Goal: Information Seeking & Learning: Learn about a topic

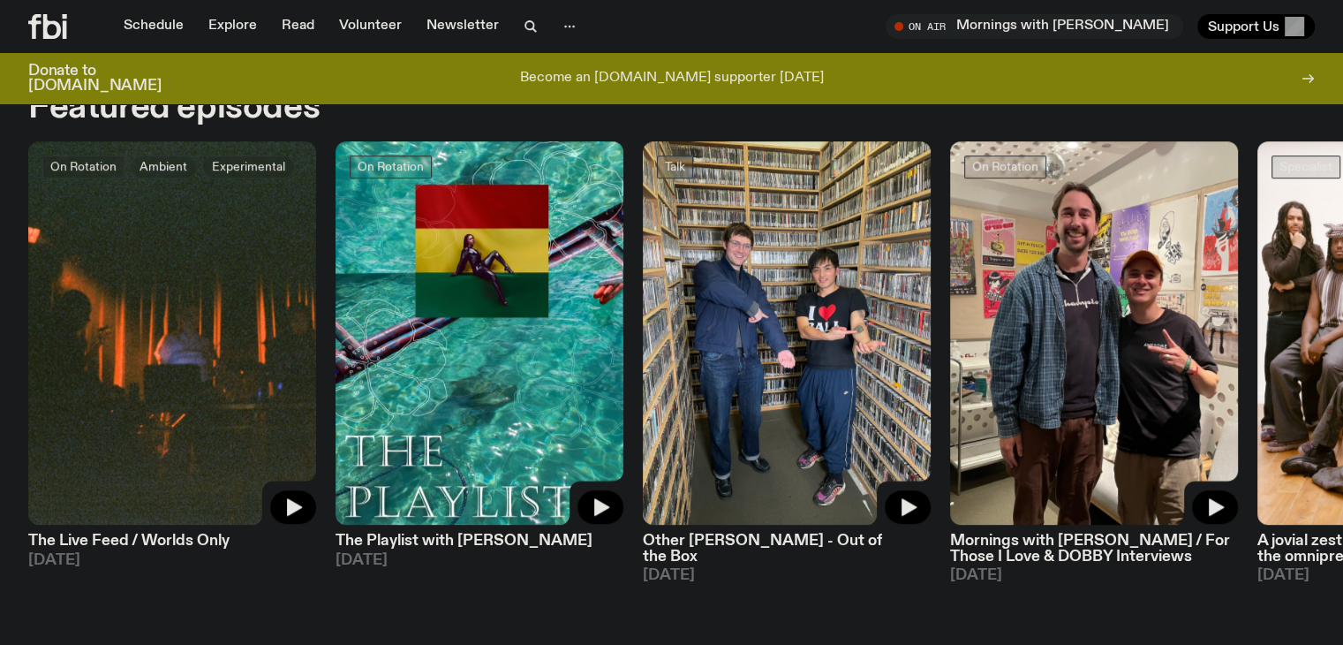
scroll to position [906, 0]
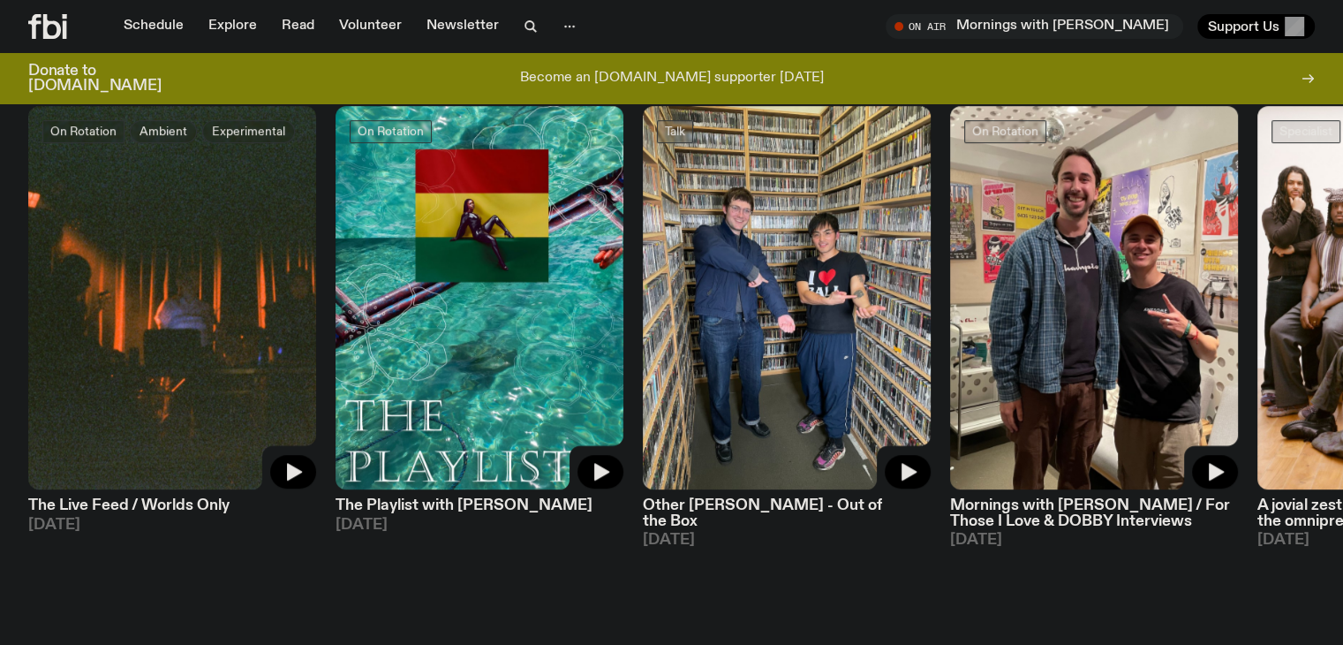
click at [448, 518] on span "[DATE]" at bounding box center [480, 525] width 288 height 15
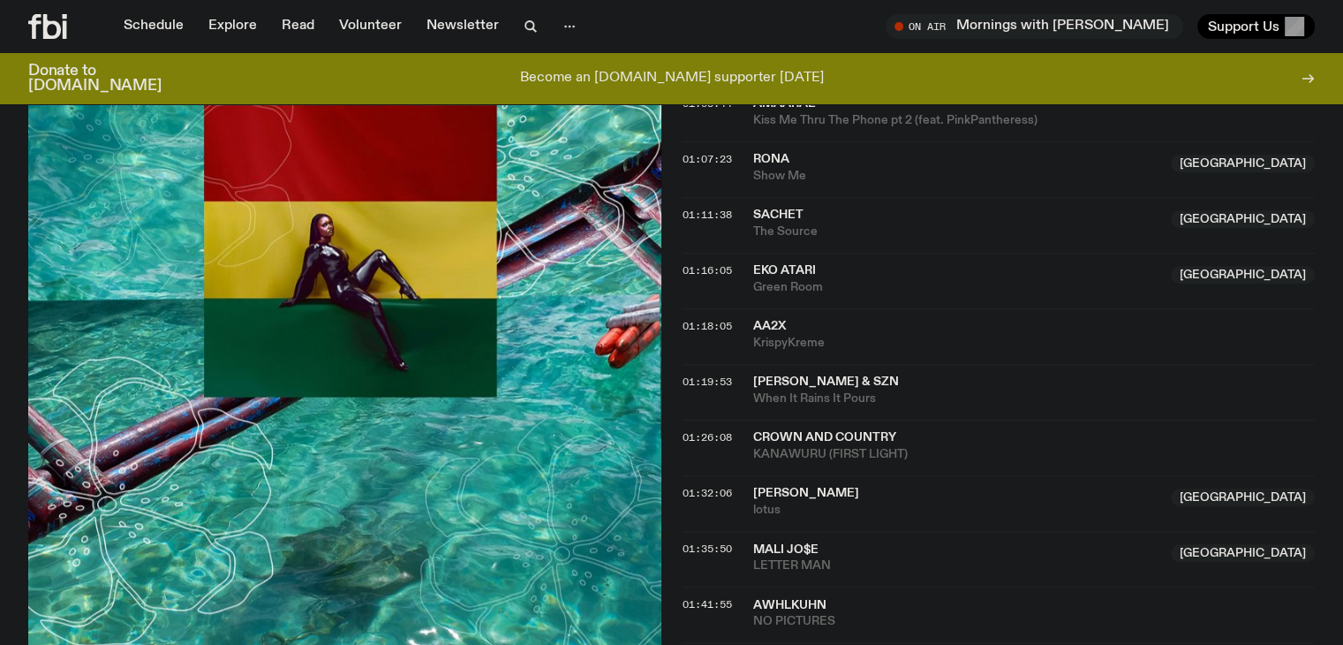
scroll to position [1528, 0]
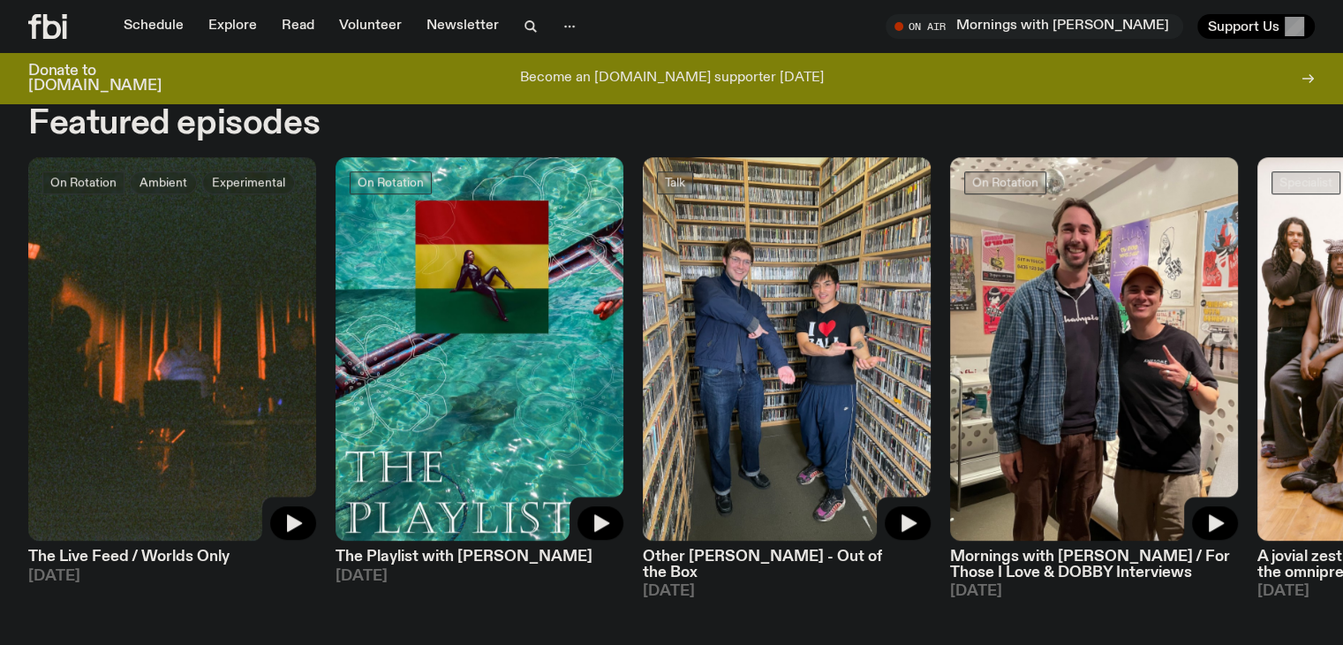
scroll to position [855, 0]
click at [174, 22] on link "Schedule" at bounding box center [153, 26] width 81 height 25
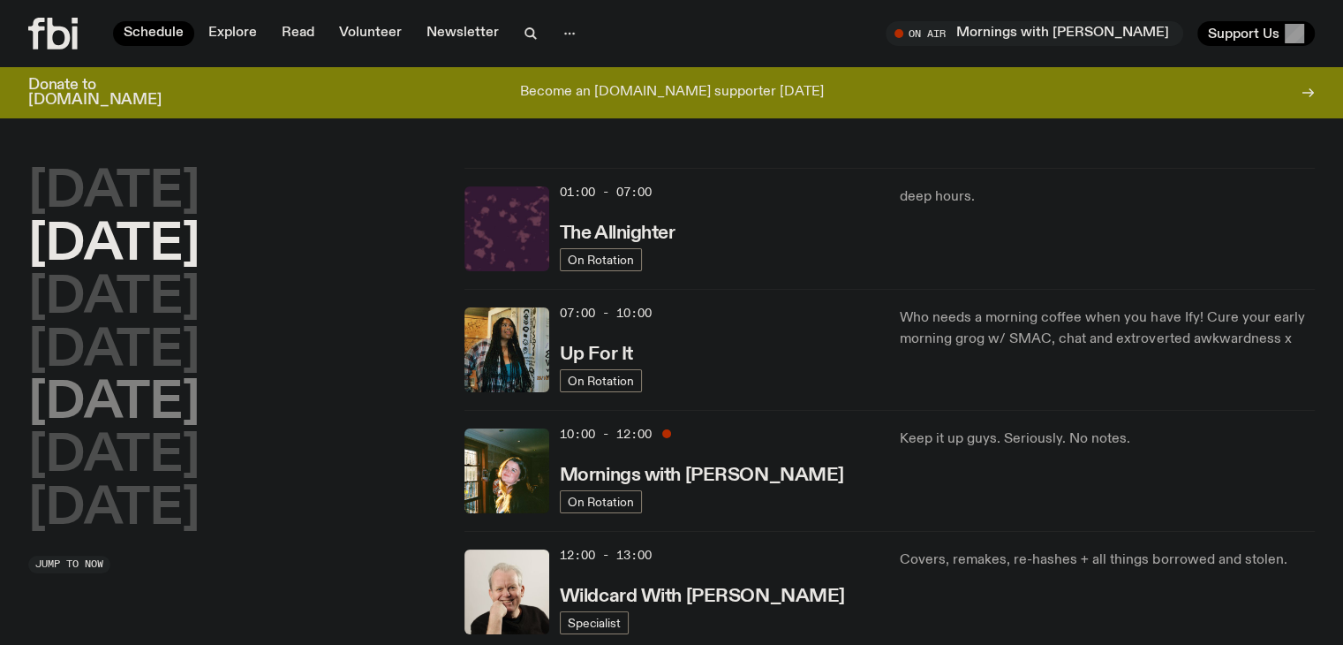
click at [156, 415] on h2 "[DATE]" at bounding box center [113, 403] width 171 height 49
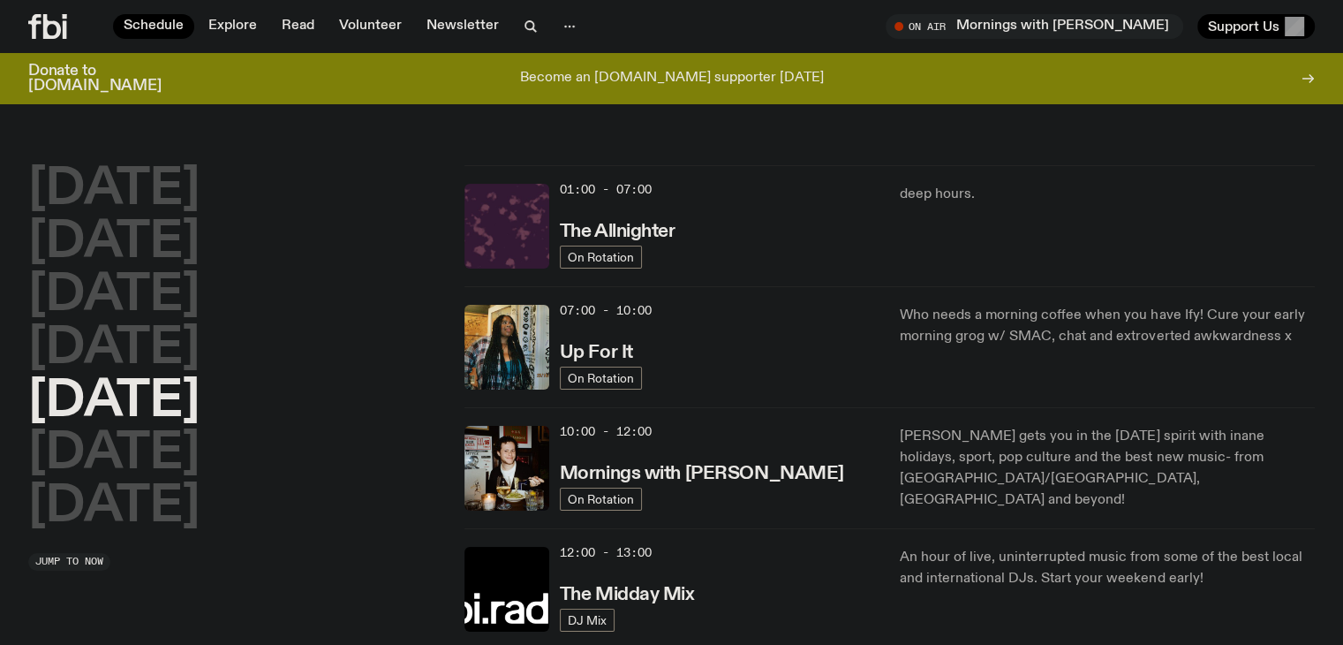
scroll to position [49, 0]
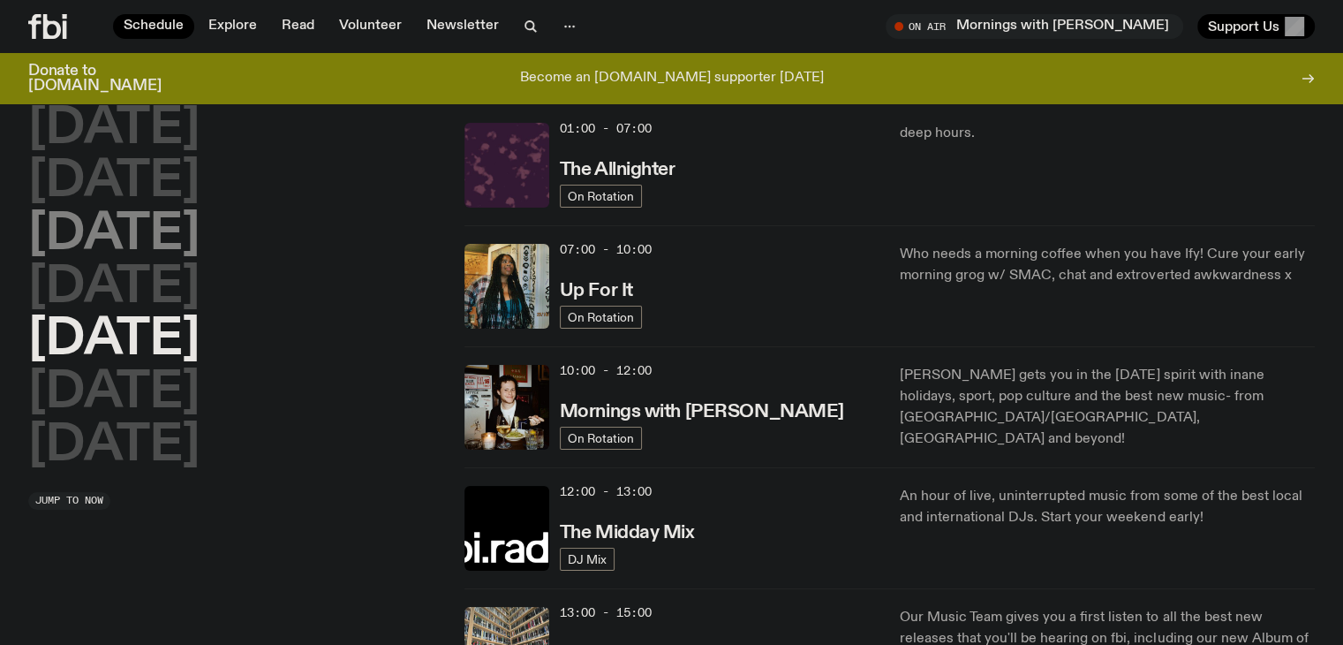
click at [152, 212] on h2 "[DATE]" at bounding box center [113, 234] width 171 height 49
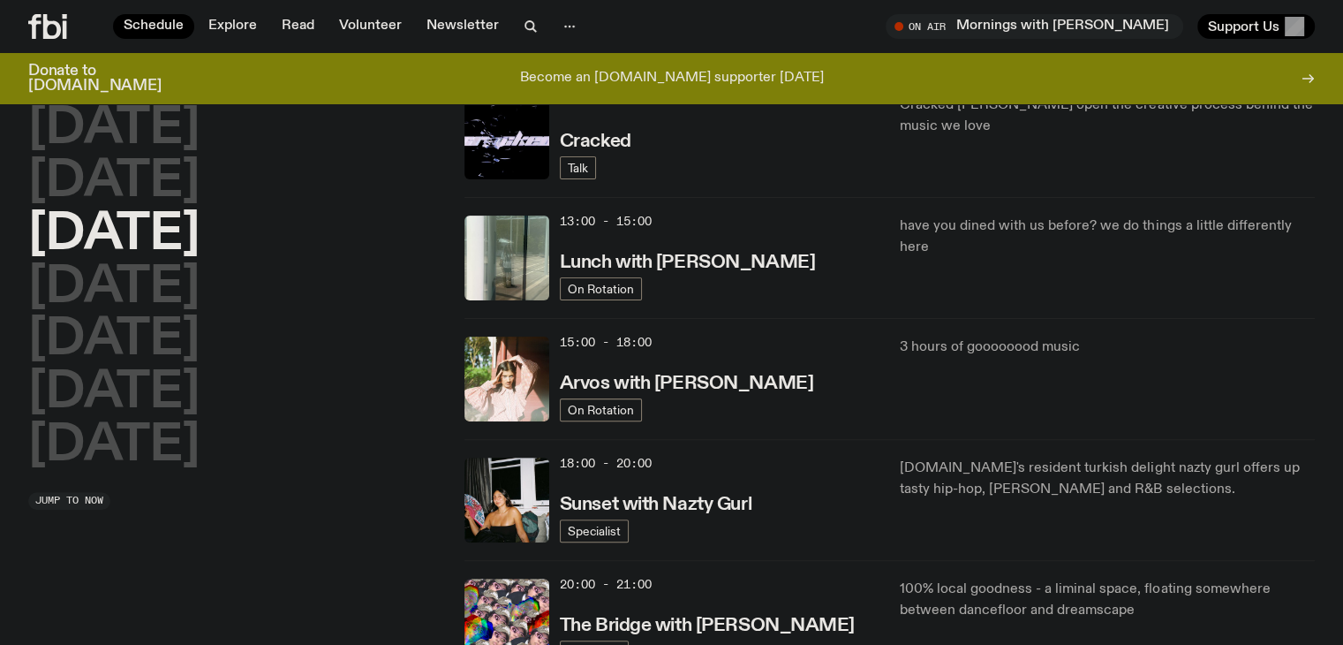
scroll to position [470, 0]
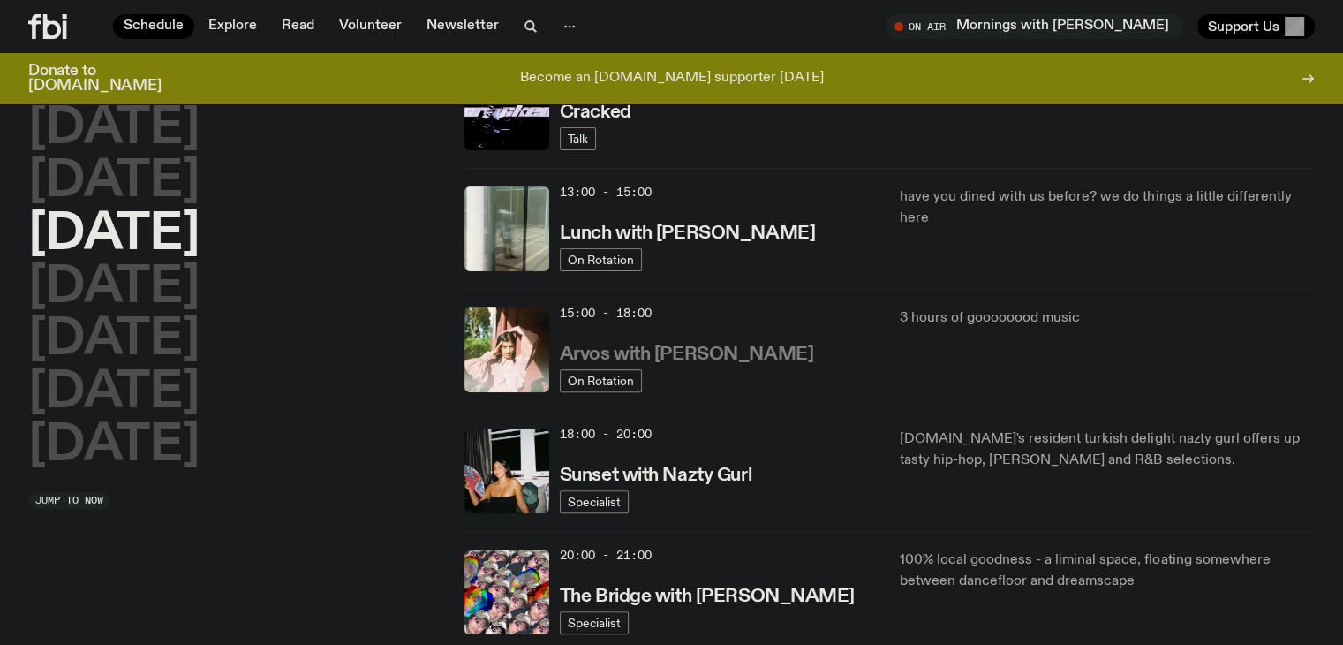
click at [767, 358] on h3 "Arvos with [PERSON_NAME]" at bounding box center [686, 354] width 253 height 19
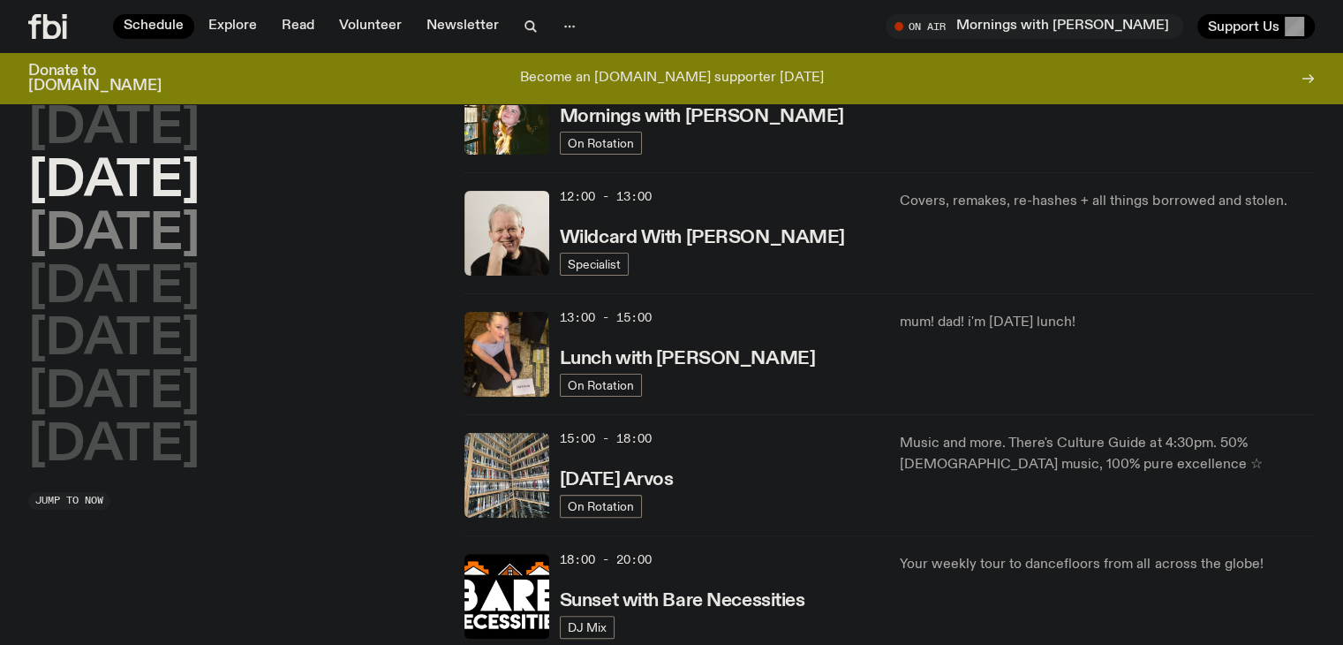
click at [183, 237] on h2 "[DATE]" at bounding box center [113, 234] width 171 height 49
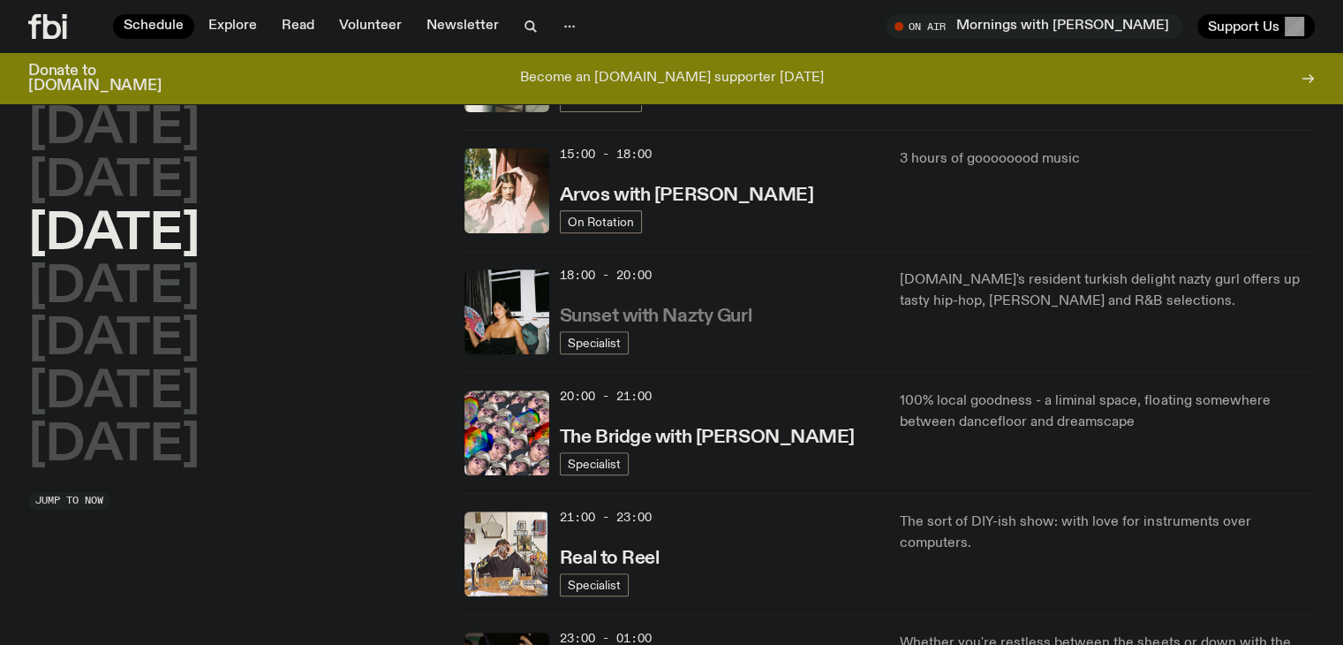
scroll to position [628, 0]
click at [699, 314] on h3 "Sunset with Nazty Gurl" at bounding box center [656, 317] width 192 height 19
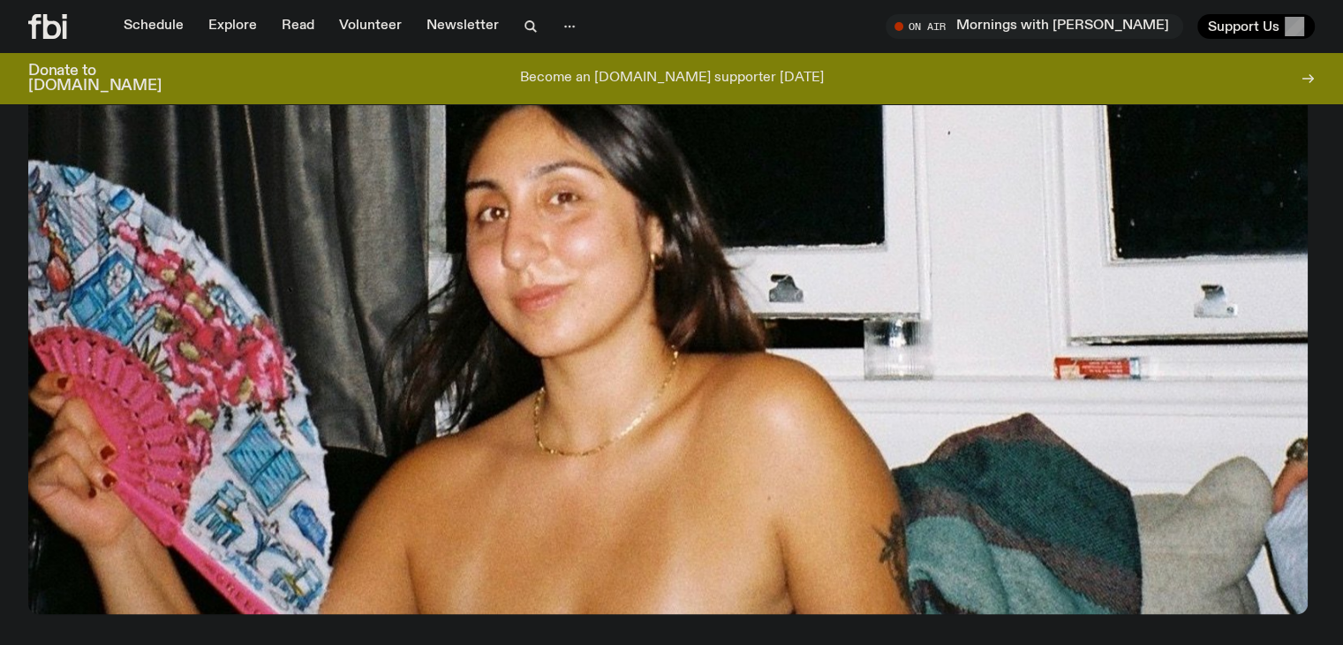
scroll to position [826, 0]
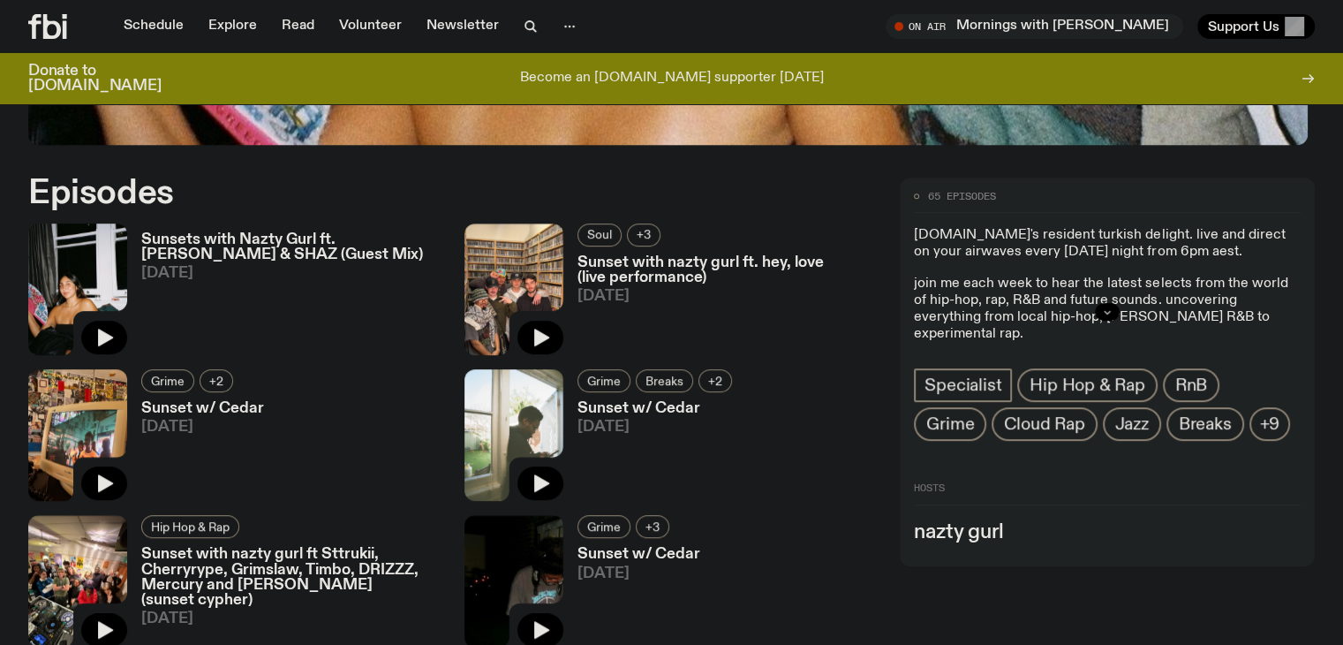
click at [1120, 311] on button "button" at bounding box center [1107, 312] width 25 height 18
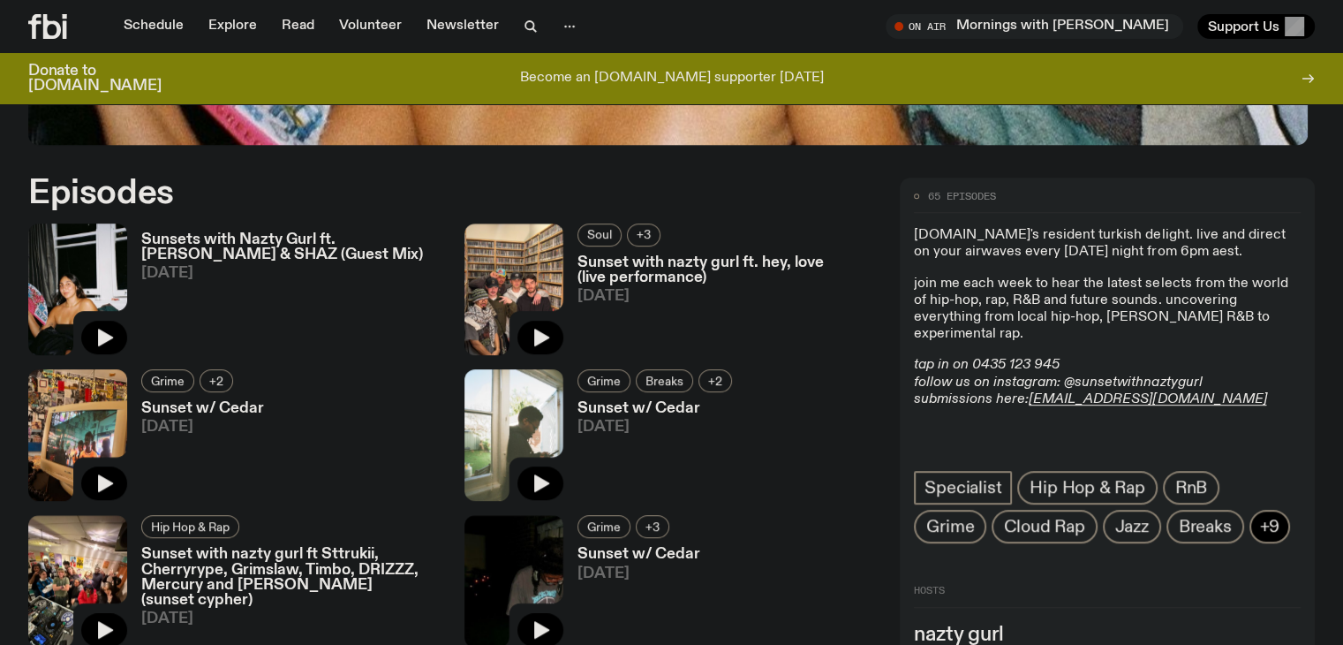
click at [1250, 543] on button "+9" at bounding box center [1271, 527] width 42 height 34
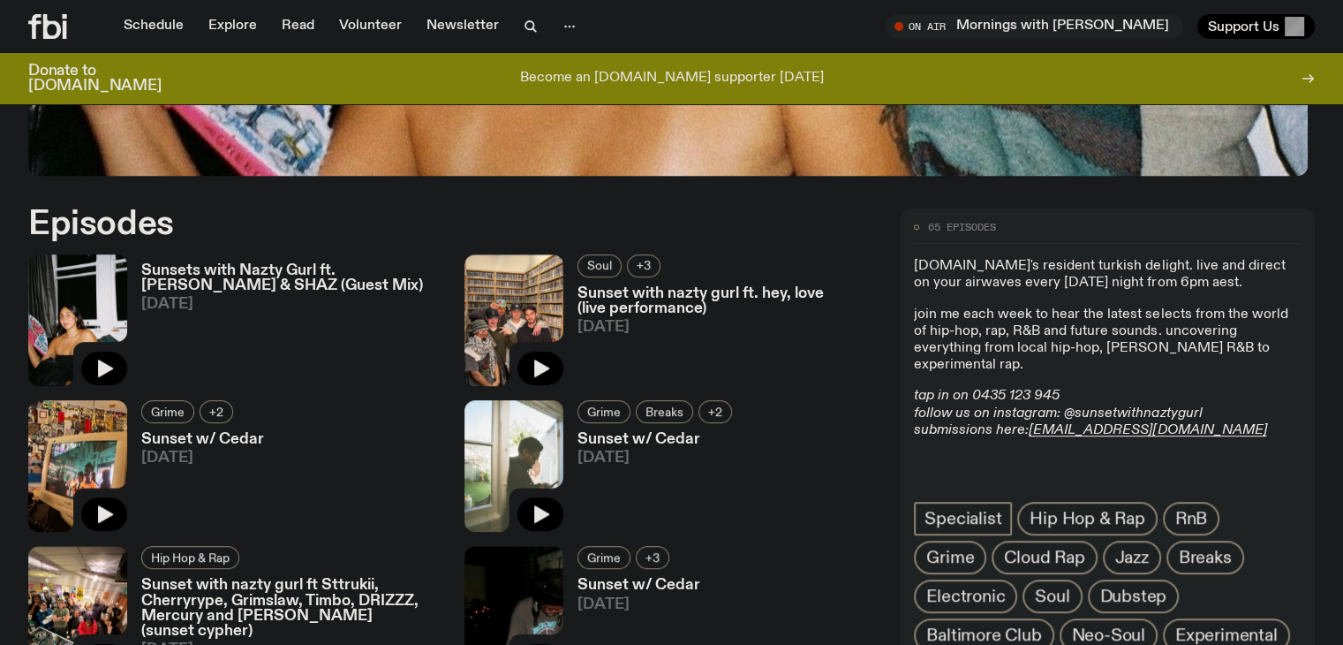
scroll to position [813, 0]
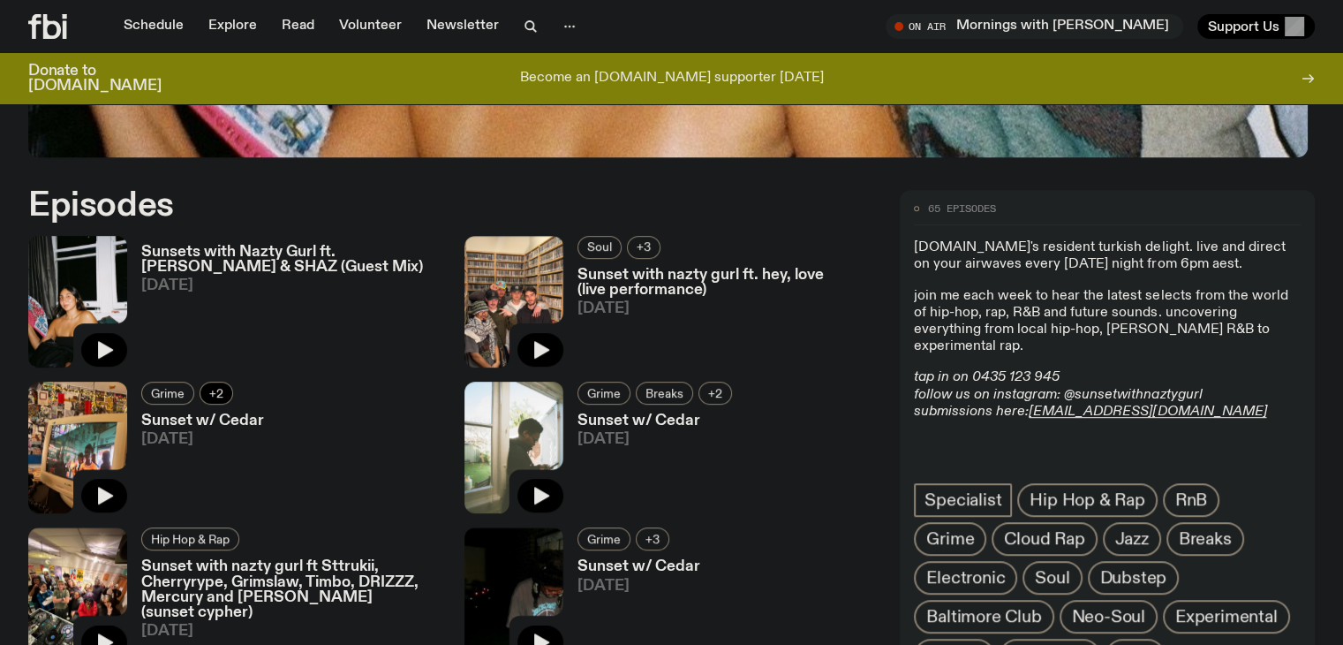
click at [223, 386] on span "+2" at bounding box center [216, 392] width 14 height 13
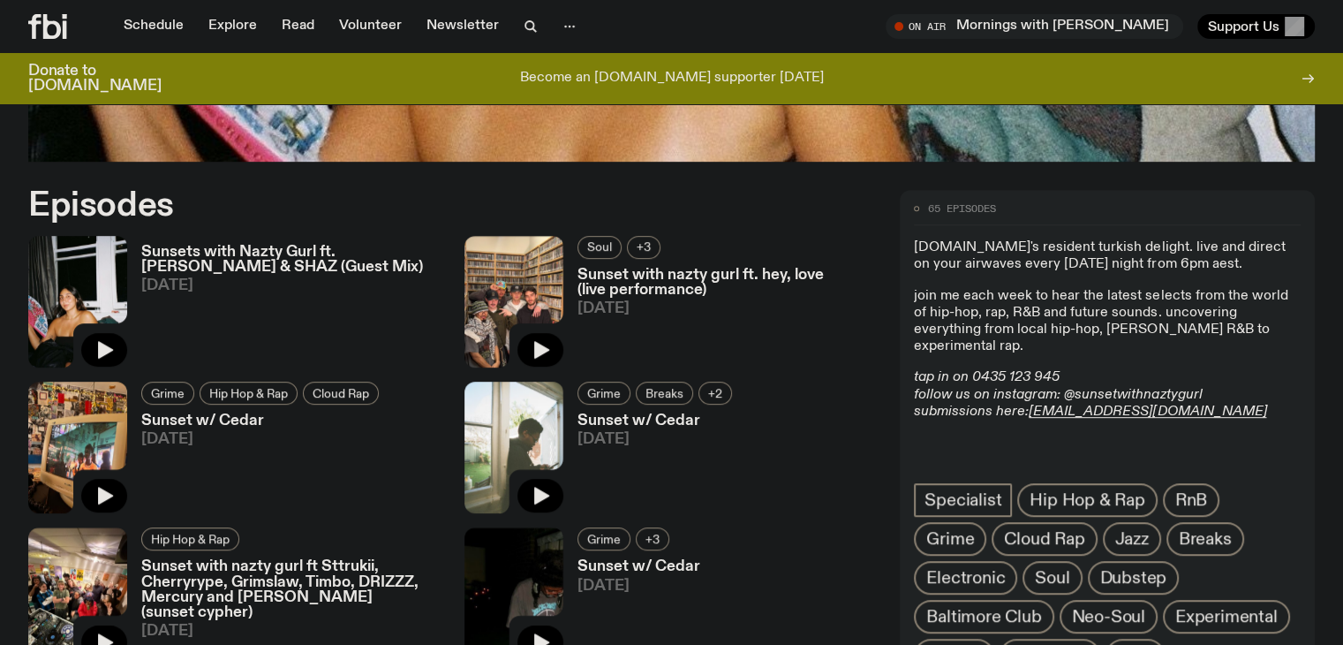
scroll to position [995, 0]
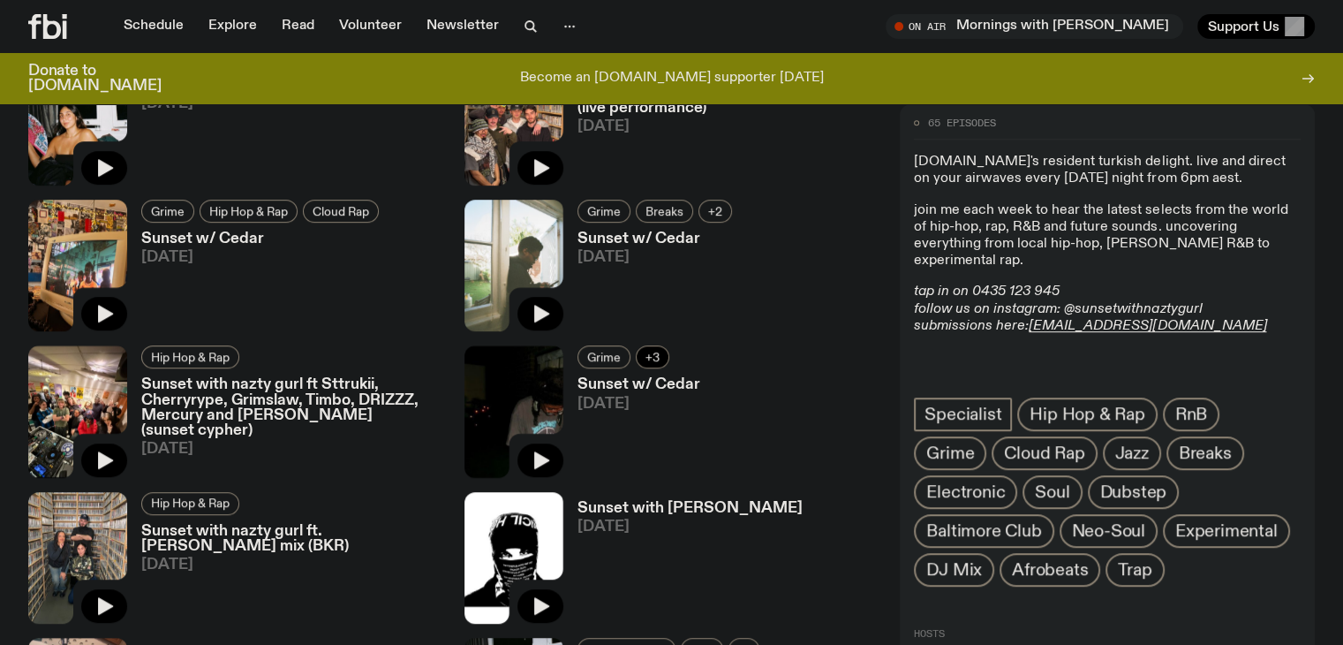
click at [660, 351] on span "+3" at bounding box center [653, 357] width 14 height 13
click at [708, 209] on span "+2" at bounding box center [715, 210] width 14 height 13
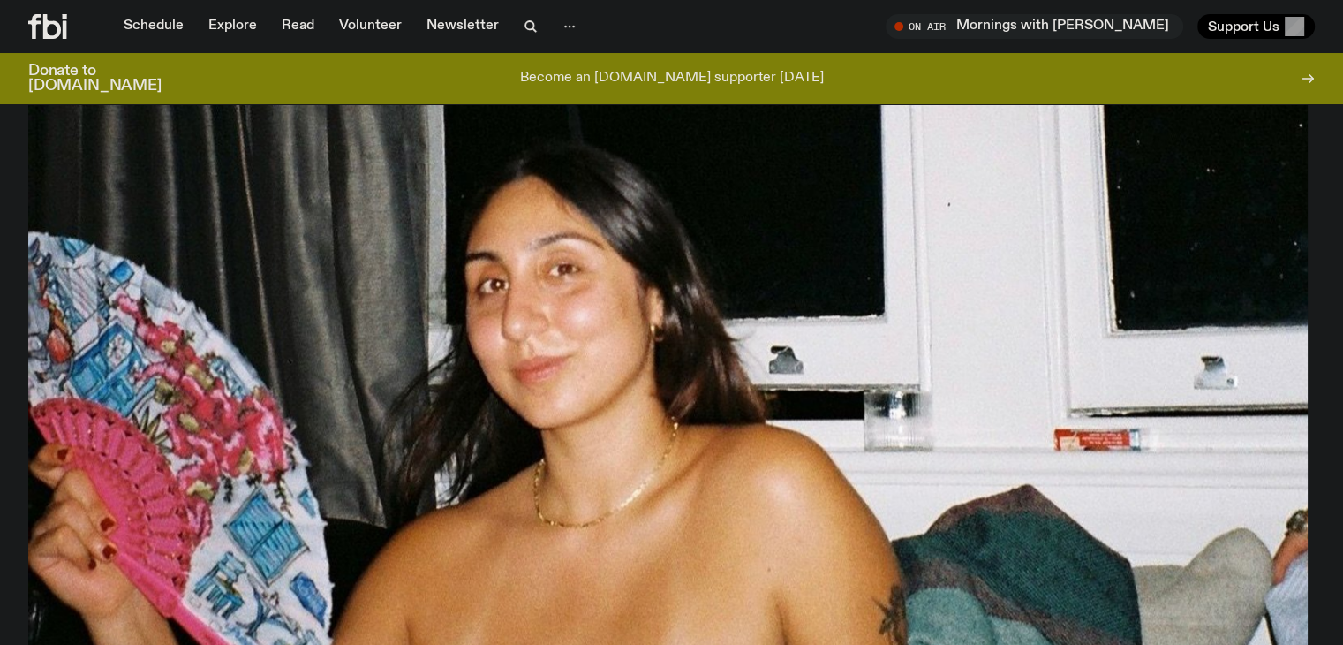
scroll to position [297, 0]
